Goal: Information Seeking & Learning: Learn about a topic

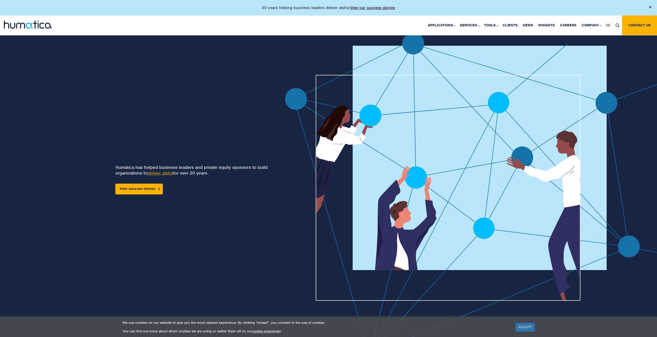
drag, startPoint x: 519, startPoint y: 328, endPoint x: 520, endPoint y: 312, distance: 15.7
click at [519, 328] on link "ACCEPT" at bounding box center [524, 327] width 19 height 9
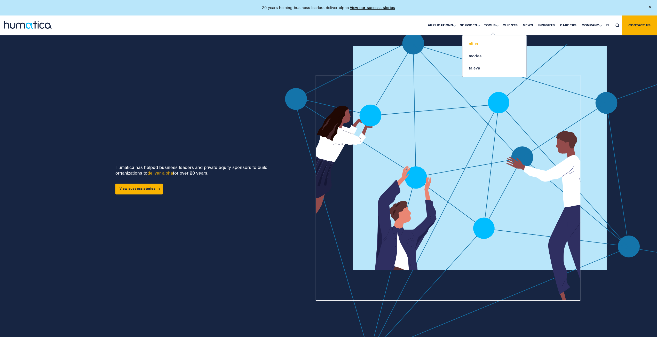
click at [478, 45] on link "altus" at bounding box center [494, 44] width 64 height 12
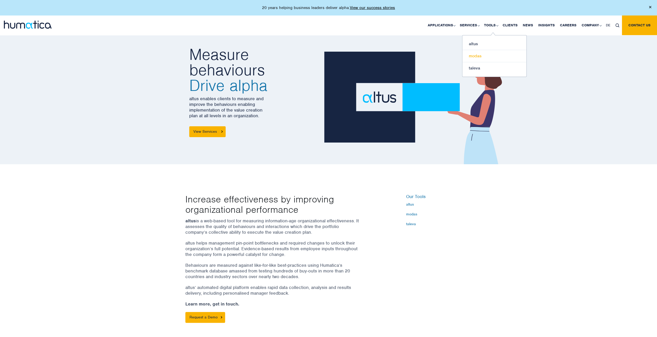
click at [476, 55] on link "modas" at bounding box center [494, 56] width 64 height 12
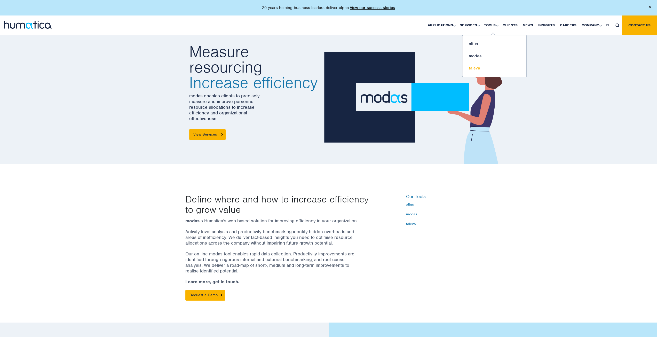
click at [475, 67] on link "taleva" at bounding box center [494, 68] width 64 height 12
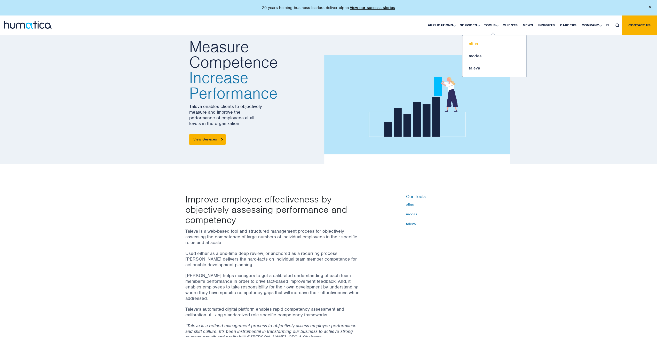
click at [476, 45] on link "altus" at bounding box center [494, 44] width 64 height 12
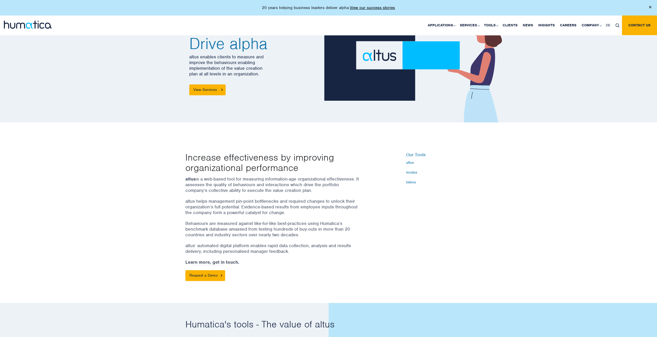
scroll to position [26, 0]
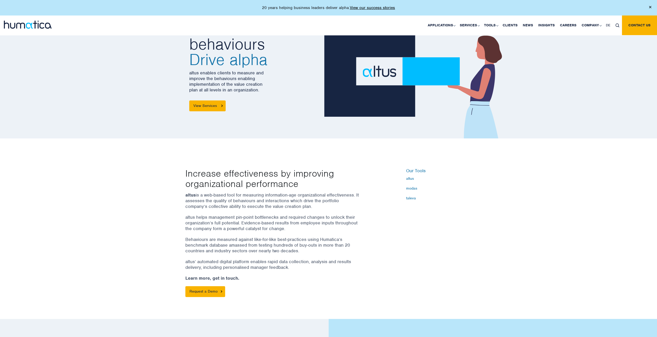
click at [485, 179] on div "Increase effectiveness by improving organizational performance altus is a web-b…" at bounding box center [328, 228] width 657 height 180
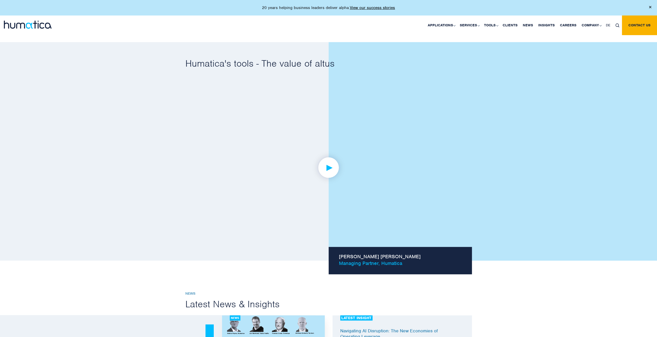
scroll to position [310, 0]
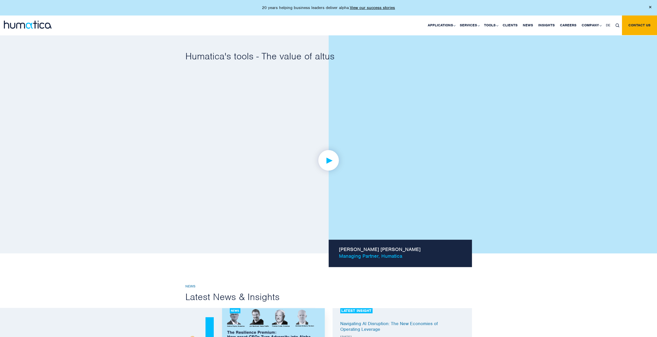
click at [332, 160] on img at bounding box center [328, 160] width 40 height 40
click at [354, 172] on link at bounding box center [328, 160] width 286 height 160
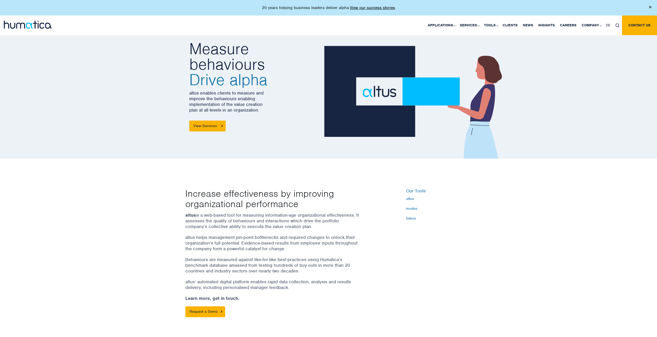
scroll to position [83, 0]
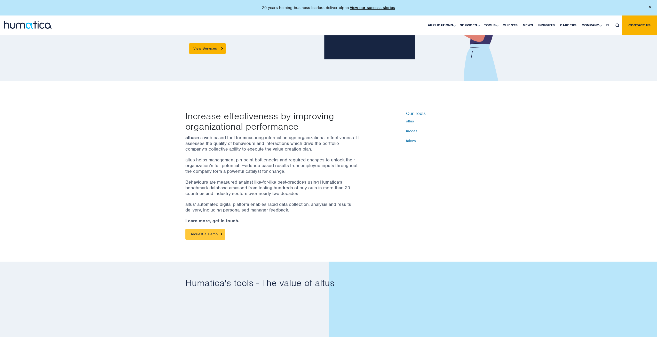
click at [209, 230] on link "Request a Demo" at bounding box center [205, 234] width 40 height 11
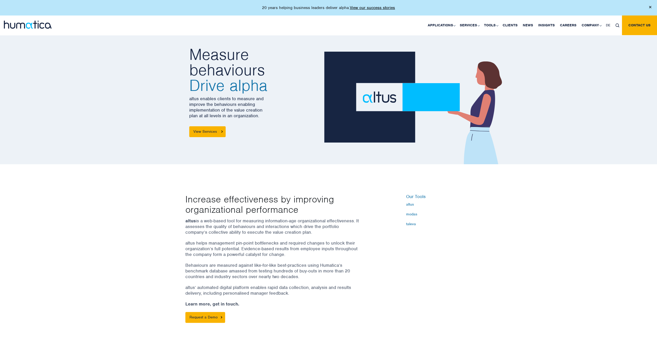
click at [649, 7] on img at bounding box center [650, 7] width 2 height 2
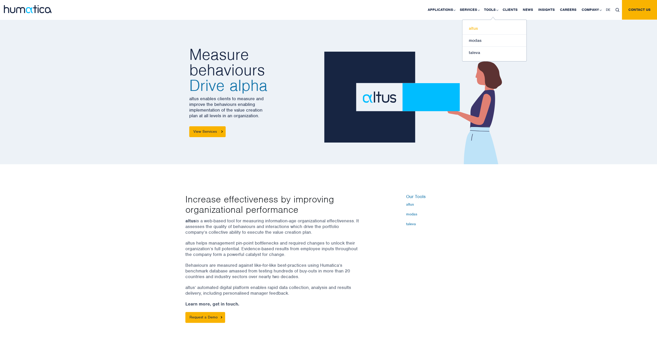
click at [473, 28] on link "altus" at bounding box center [494, 28] width 64 height 12
click at [199, 132] on link "View Services" at bounding box center [207, 131] width 36 height 11
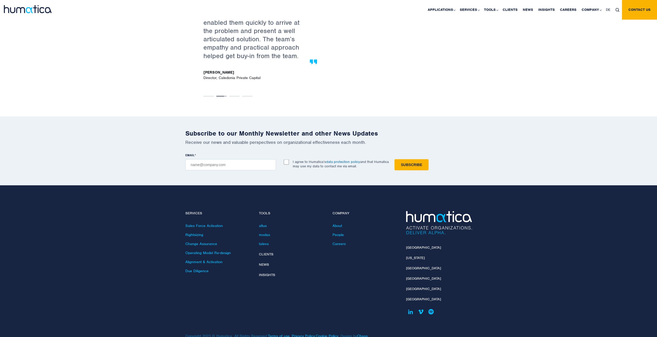
scroll to position [940, 0]
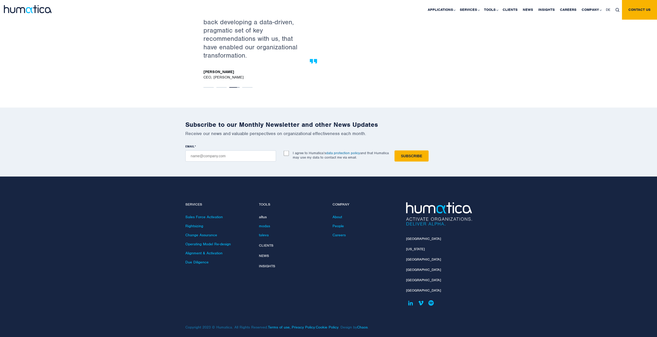
click at [264, 214] on link "altus" at bounding box center [263, 216] width 8 height 5
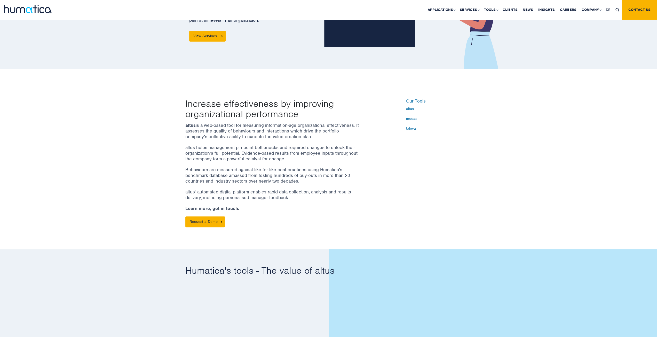
scroll to position [103, 0]
